Goal: Answer question/provide support: Share knowledge or assist other users

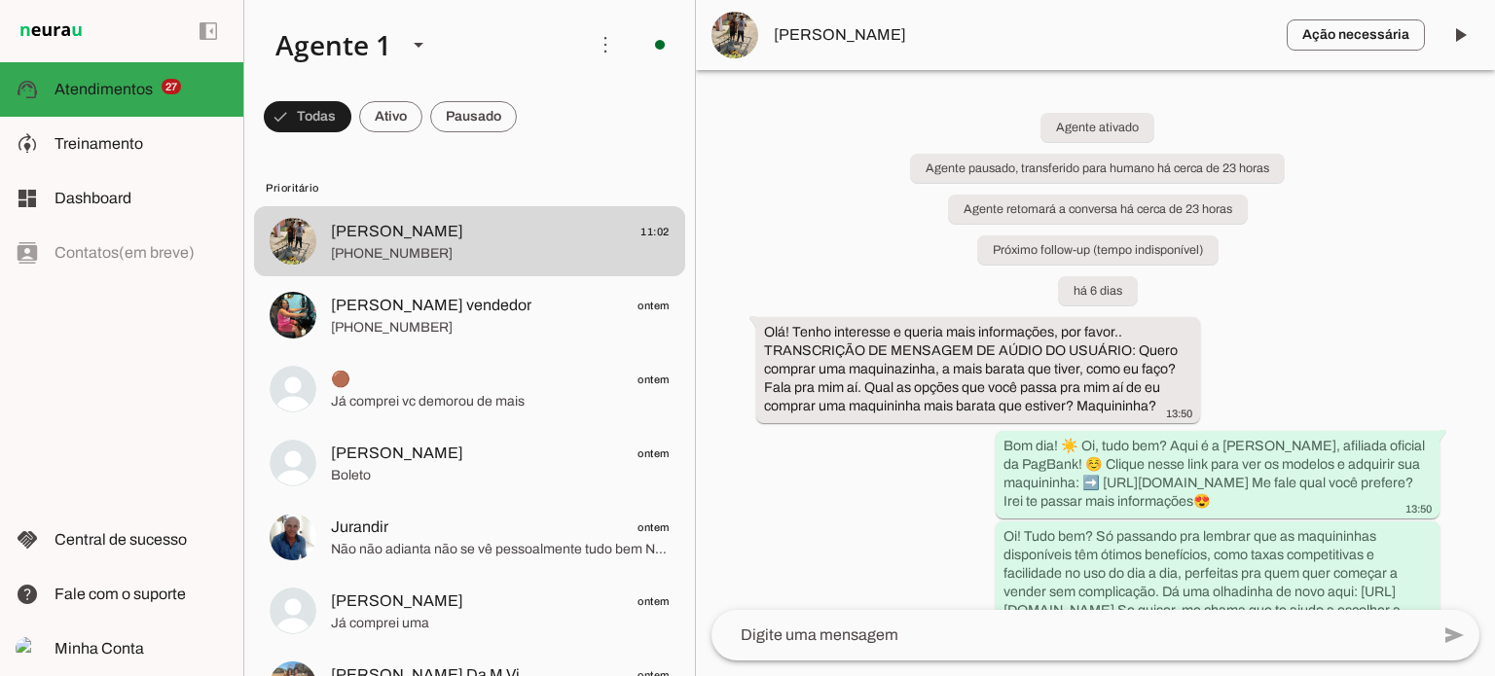
click at [767, 262] on div "Agente ativado Agente pausado, transferido para humano há cerca de 23 horas Age…" at bounding box center [1095, 340] width 799 height 540
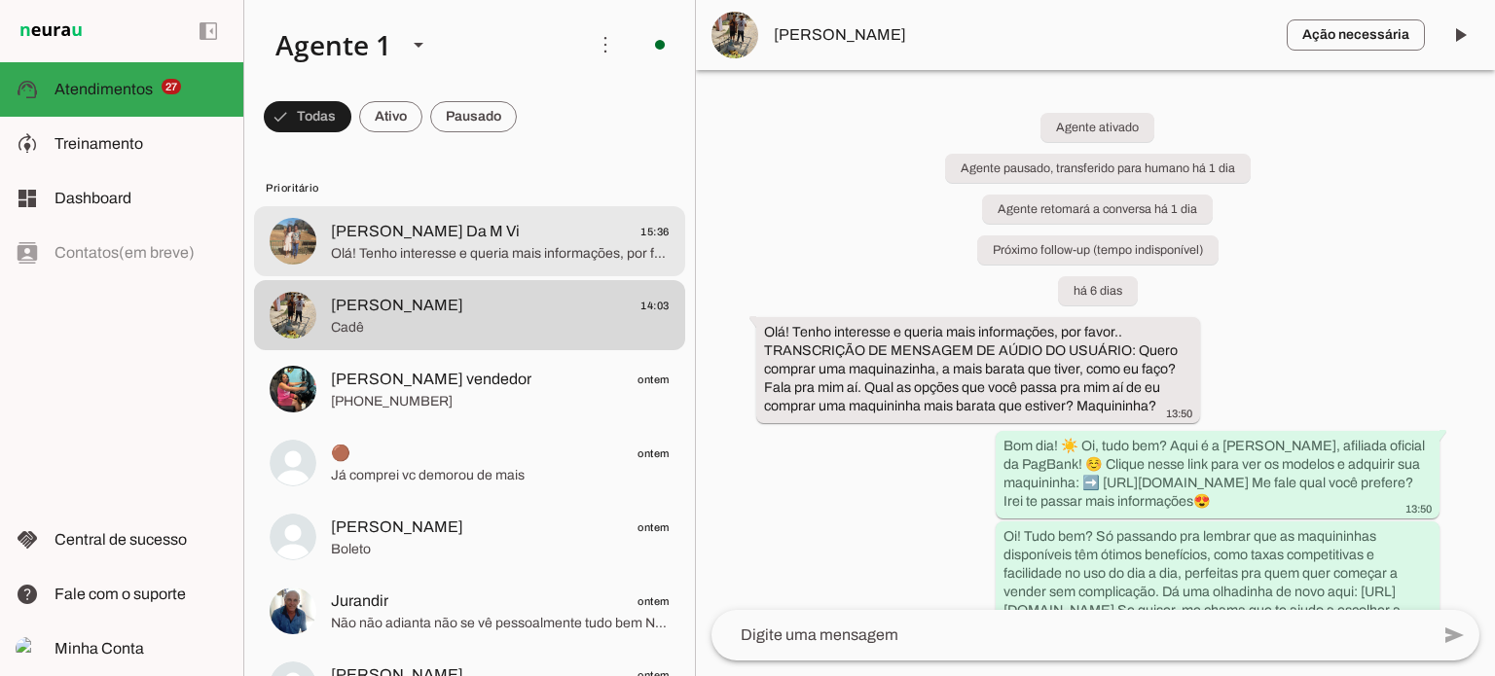
click at [396, 238] on span "[PERSON_NAME] Da M Vi" at bounding box center [425, 231] width 189 height 23
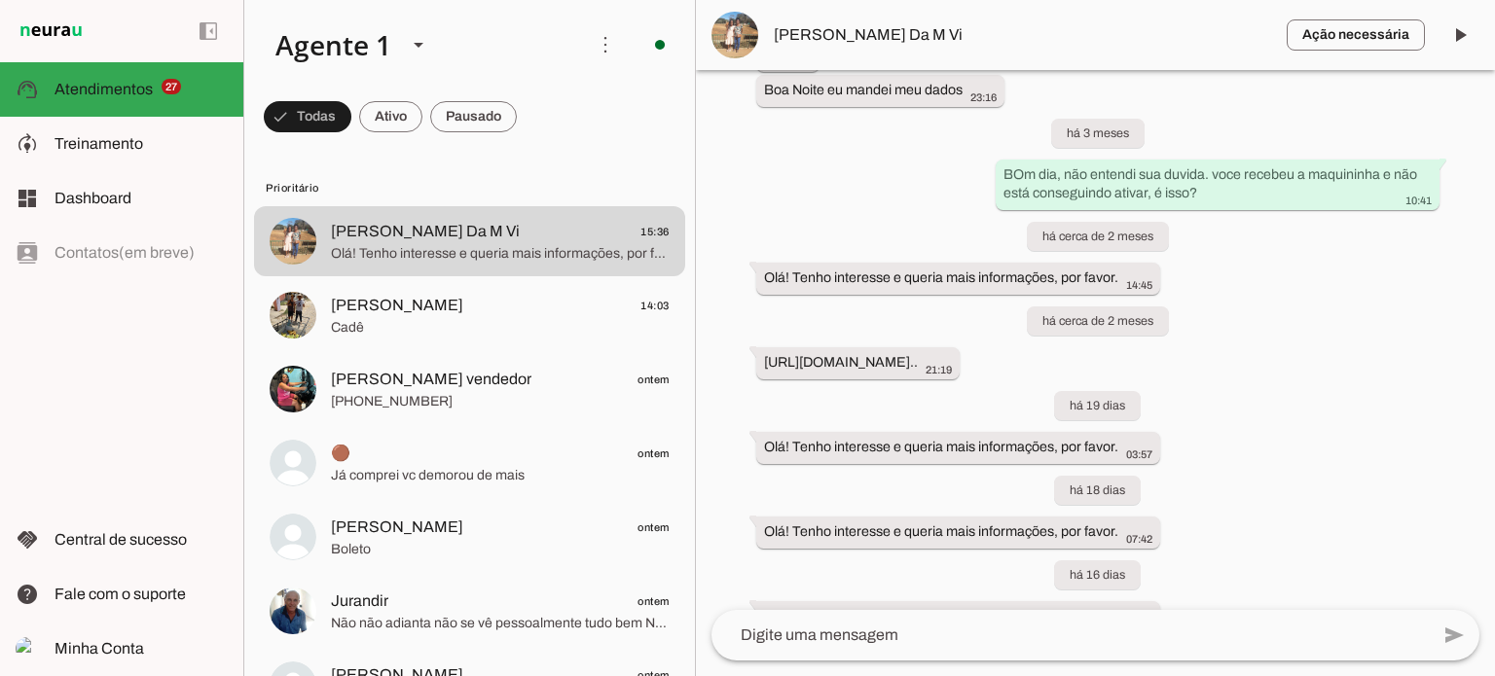
scroll to position [4021, 0]
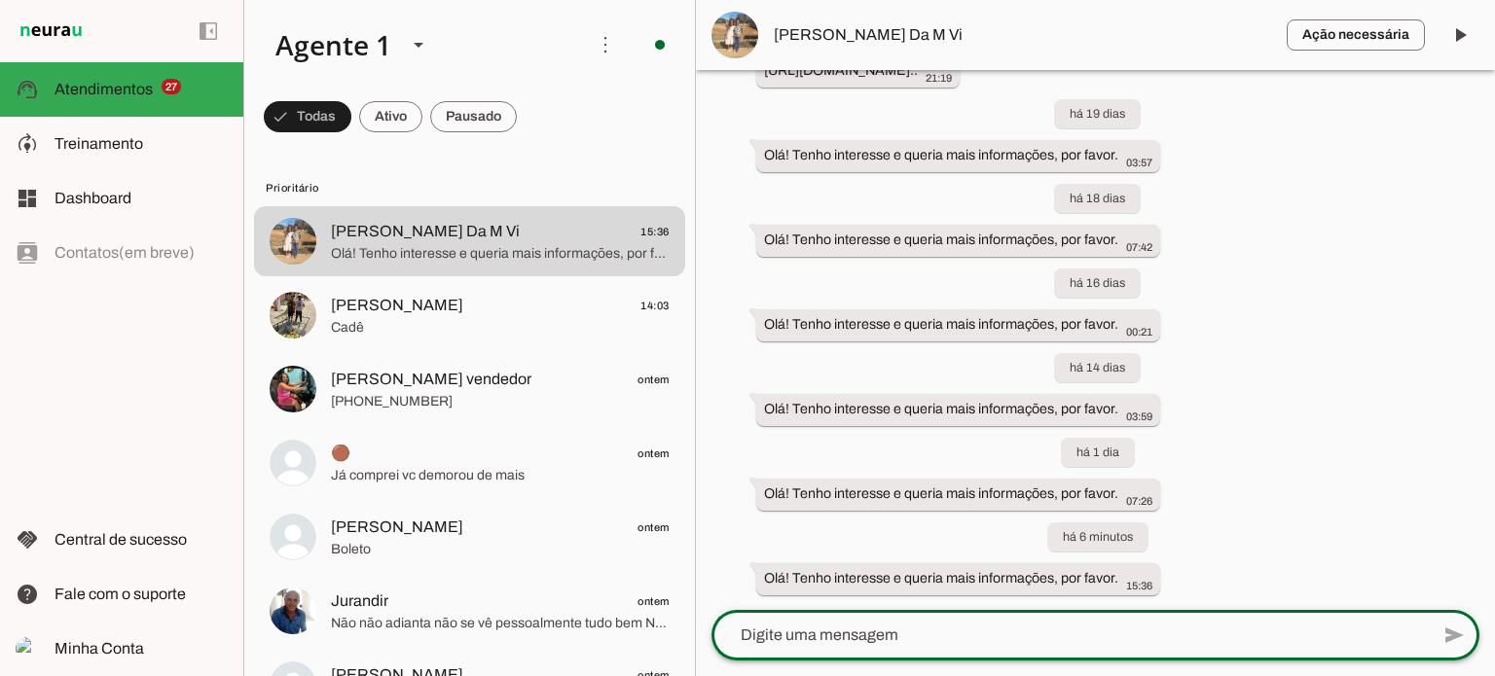
click at [1036, 635] on textarea at bounding box center [1069, 635] width 717 height 23
type textarea "no que posso te ajudar?"
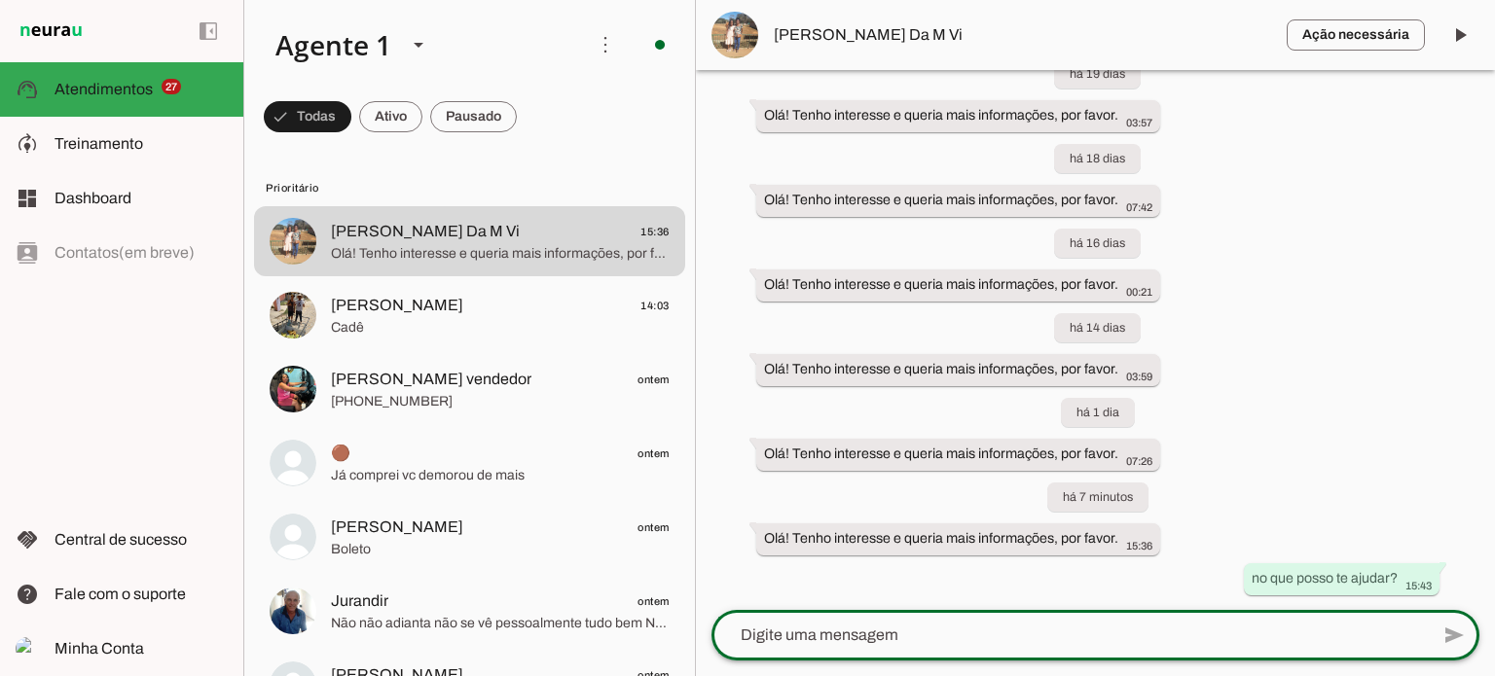
scroll to position [4061, 0]
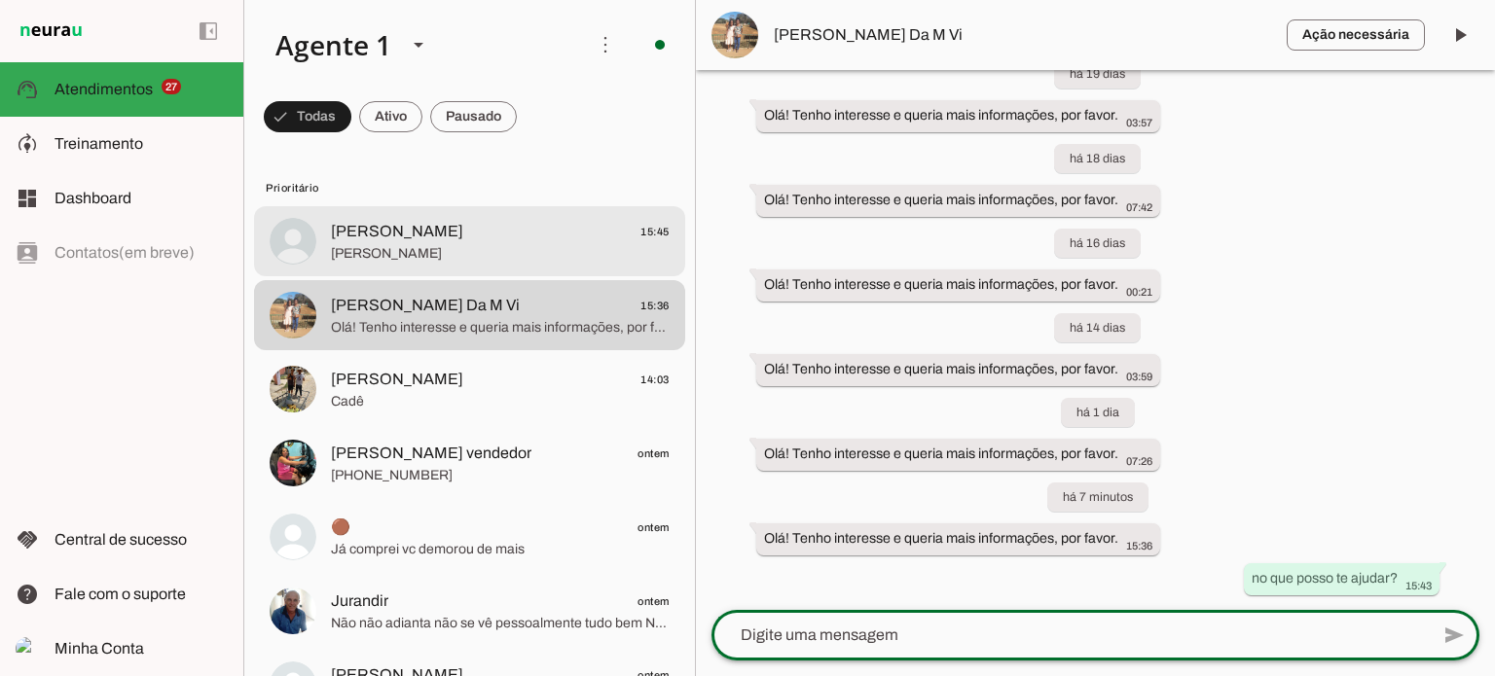
click at [522, 240] on span "[PERSON_NAME] 15:45" at bounding box center [500, 232] width 339 height 24
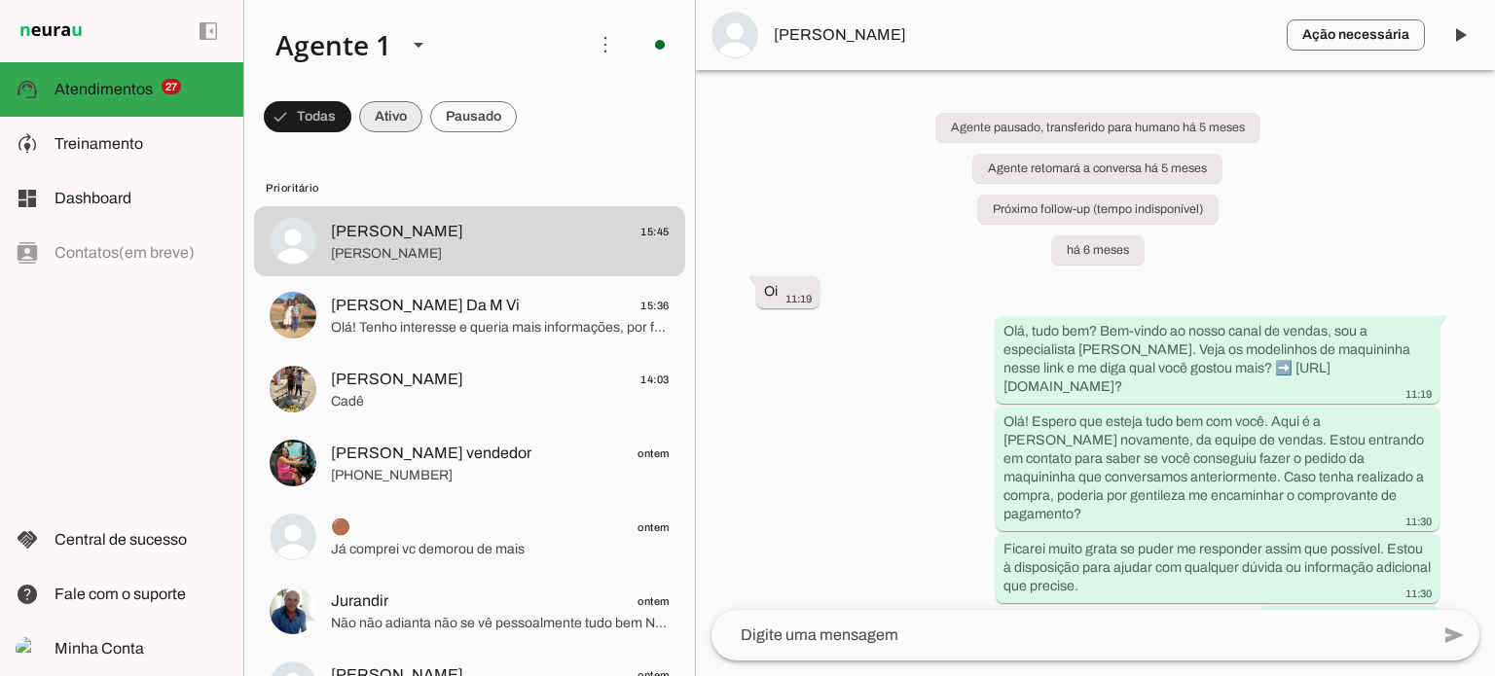
click at [351, 107] on span at bounding box center [308, 116] width 88 height 47
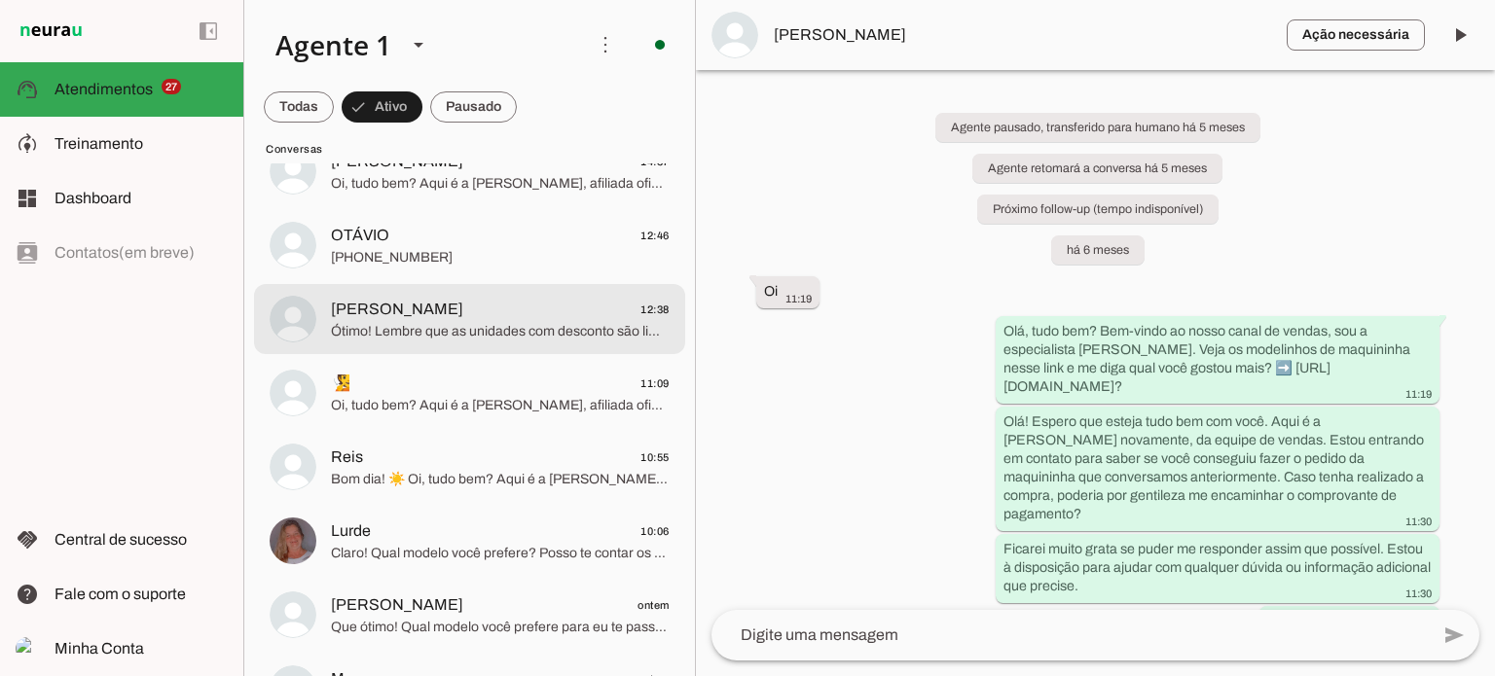
scroll to position [487, 0]
